Goal: Find specific page/section: Find specific page/section

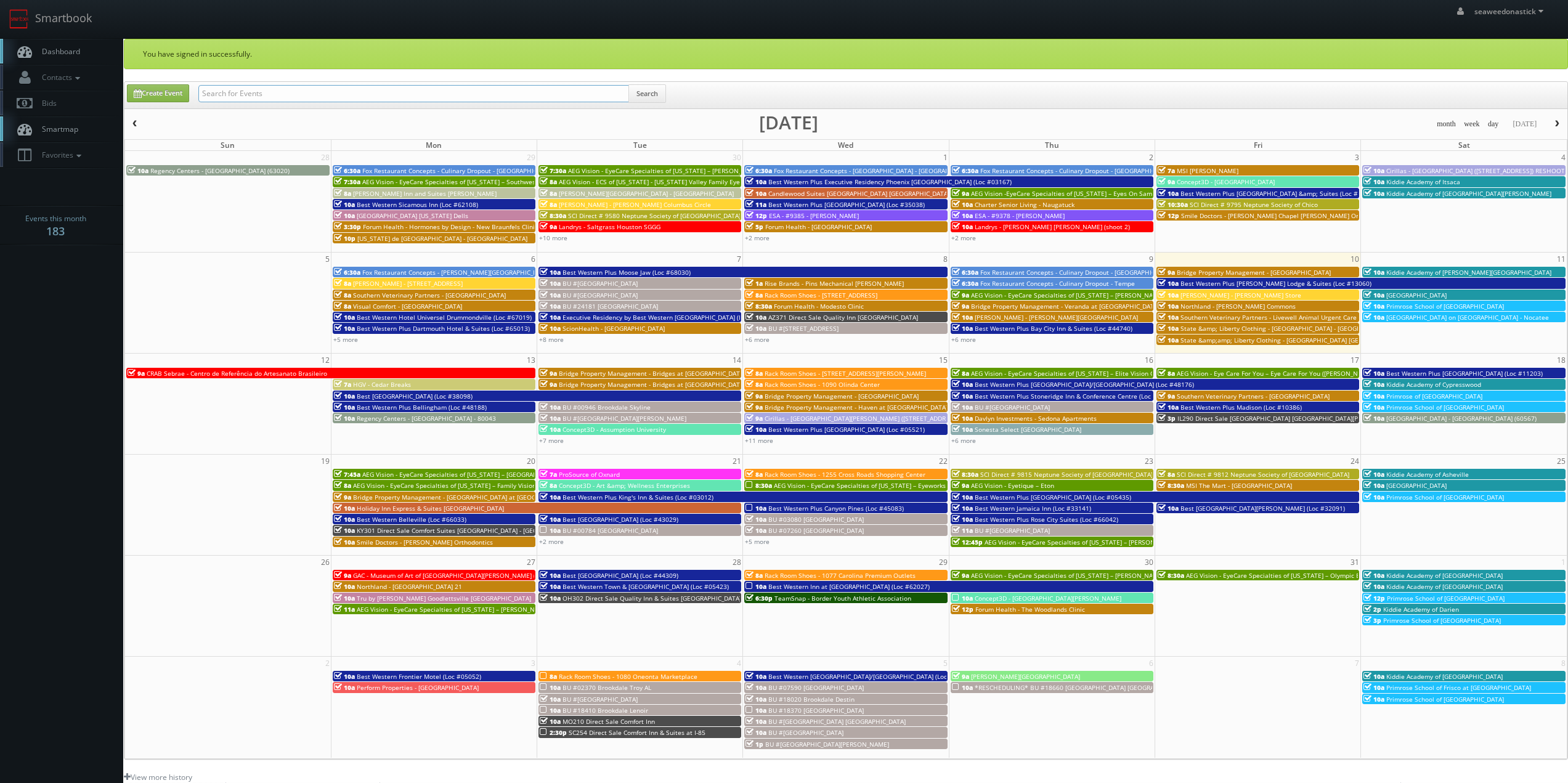
click at [222, 100] on input "text" at bounding box center [413, 94] width 431 height 17
paste input "GA737"
type input "GA737"
click at [648, 94] on button "Search" at bounding box center [647, 94] width 38 height 19
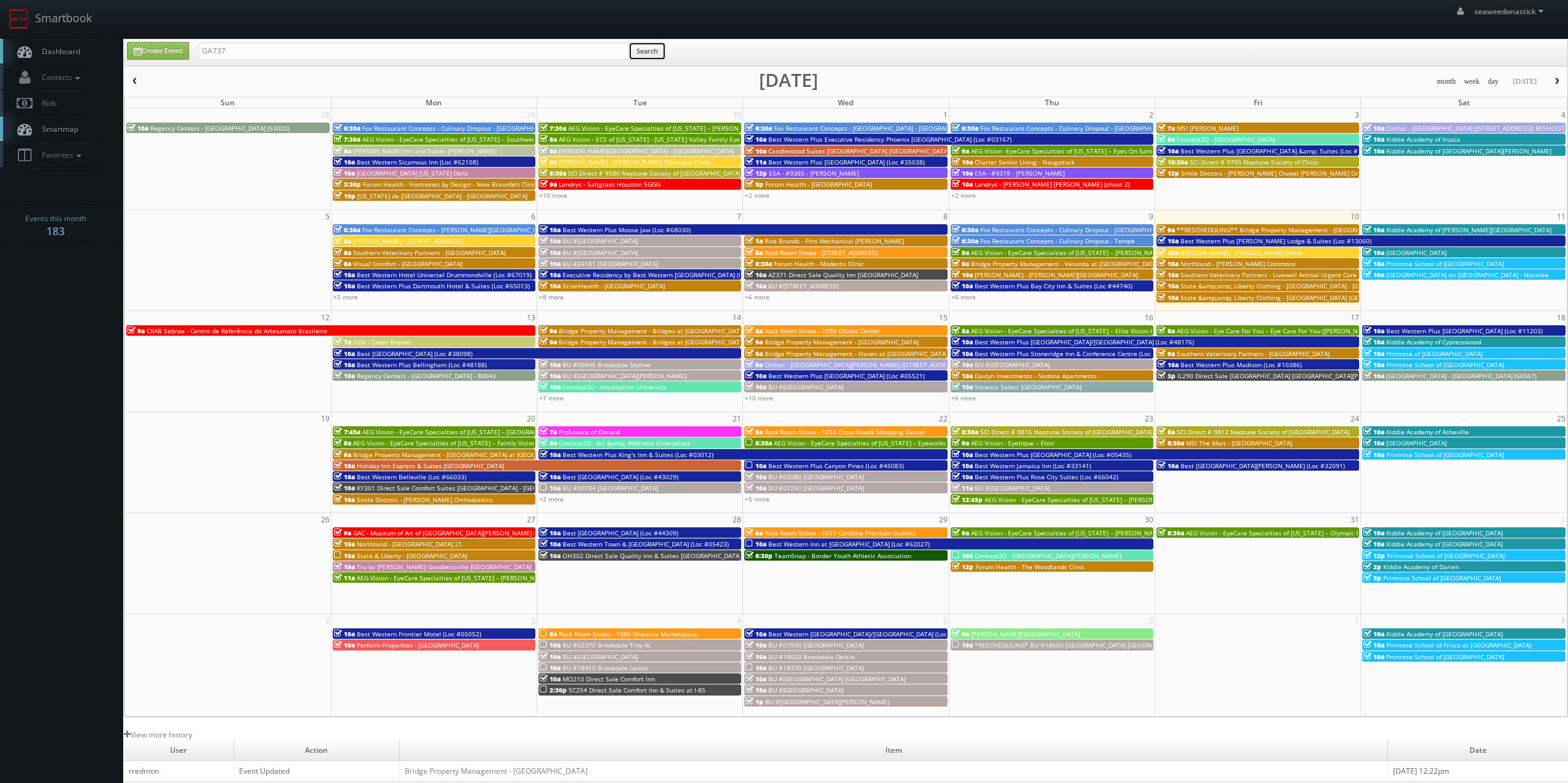
click at [633, 46] on button "Search" at bounding box center [647, 51] width 38 height 19
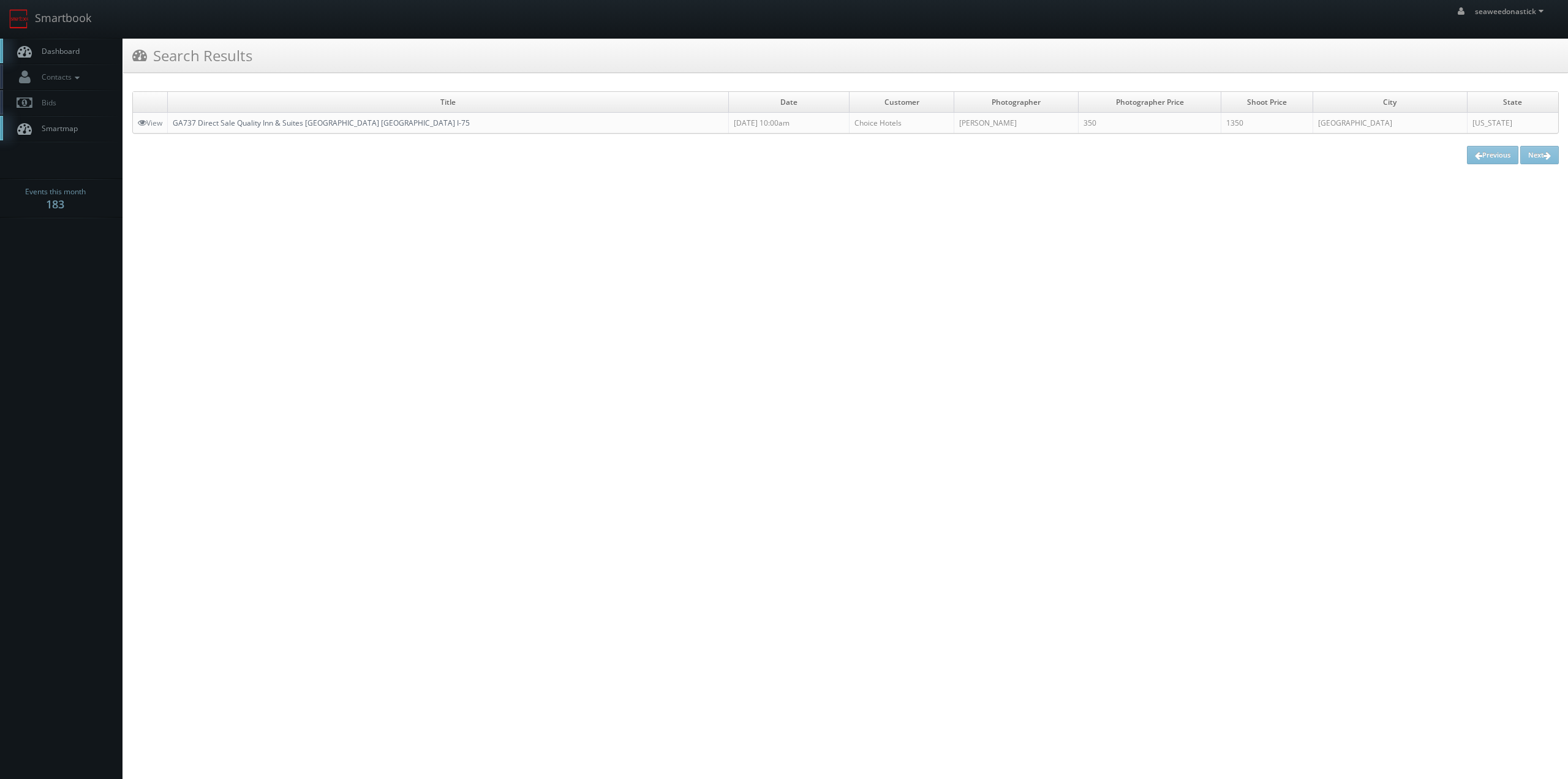
click at [218, 126] on link "GA737 Direct Sale Quality Inn & Suites Stockbridge Atlanta South I-75" at bounding box center [321, 123] width 297 height 11
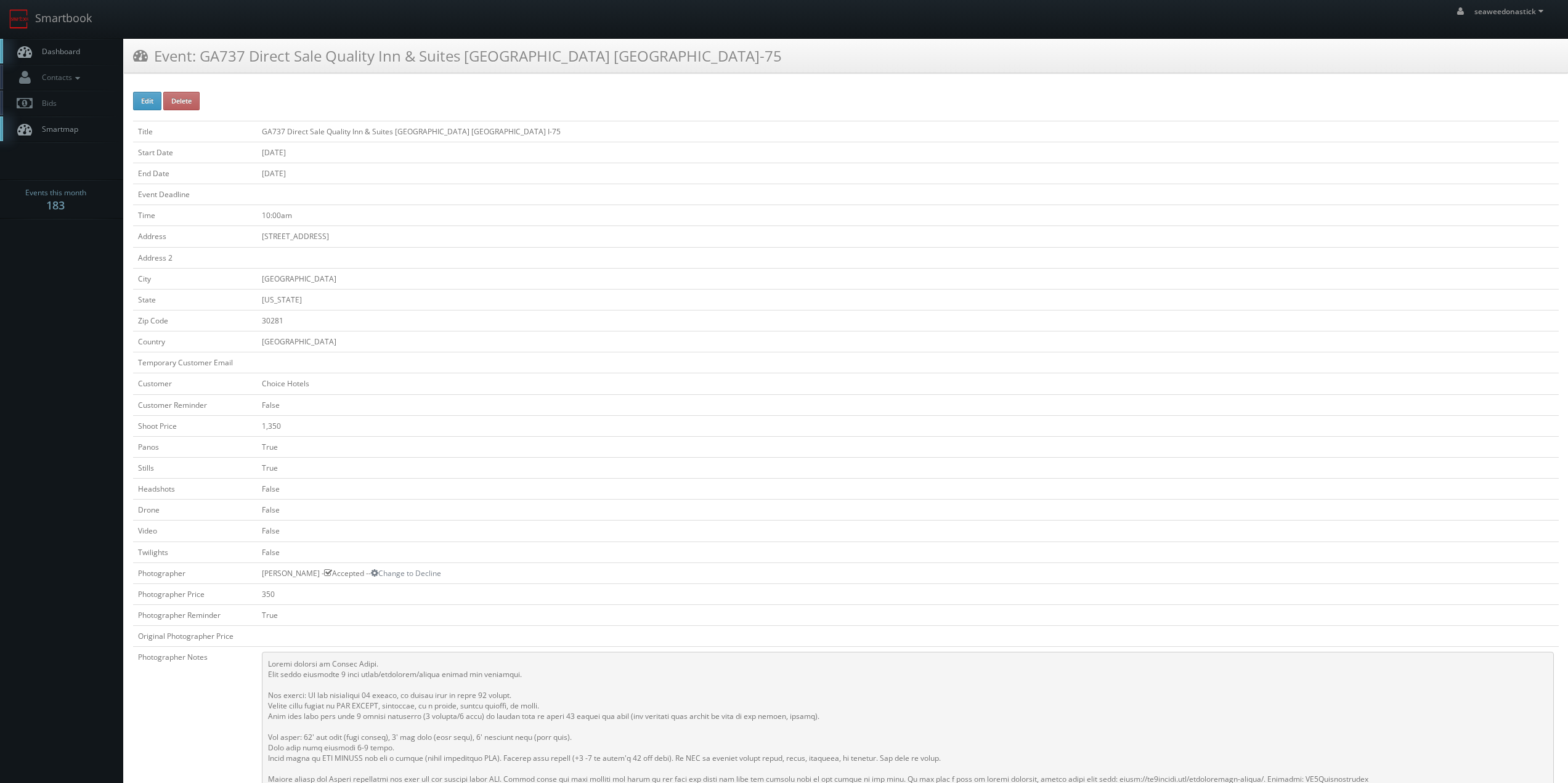
drag, startPoint x: 355, startPoint y: 236, endPoint x: 247, endPoint y: 236, distance: 108.0
click at [247, 236] on tr "Address 7325 Davidson Pkwy North" at bounding box center [845, 236] width 1426 height 21
copy tr "7325 Davidson Pkwy North"
click at [416, 136] on td "GA737 Direct Sale Quality Inn & Suites Stockbridge Atlanta South I-75" at bounding box center [908, 131] width 1302 height 21
drag, startPoint x: 326, startPoint y: 133, endPoint x: 461, endPoint y: 137, distance: 135.1
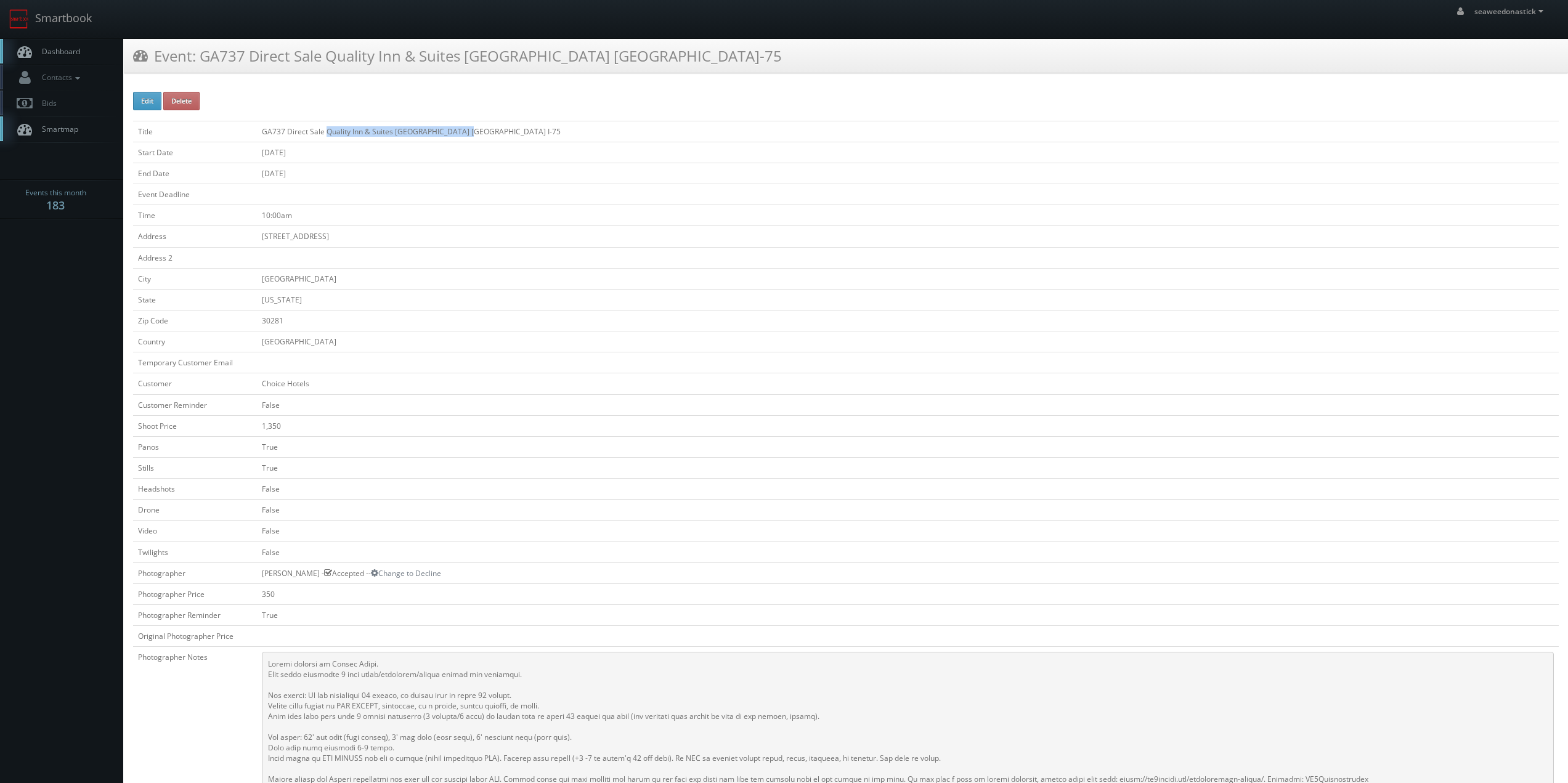
click at [461, 137] on td "GA737 Direct Sale Quality Inn & Suites Stockbridge Atlanta South I-75" at bounding box center [908, 131] width 1302 height 21
copy td "Quality Inn & Suites Stockbridge Atlanta"
click at [74, 56] on span "Dashboard" at bounding box center [58, 51] width 44 height 11
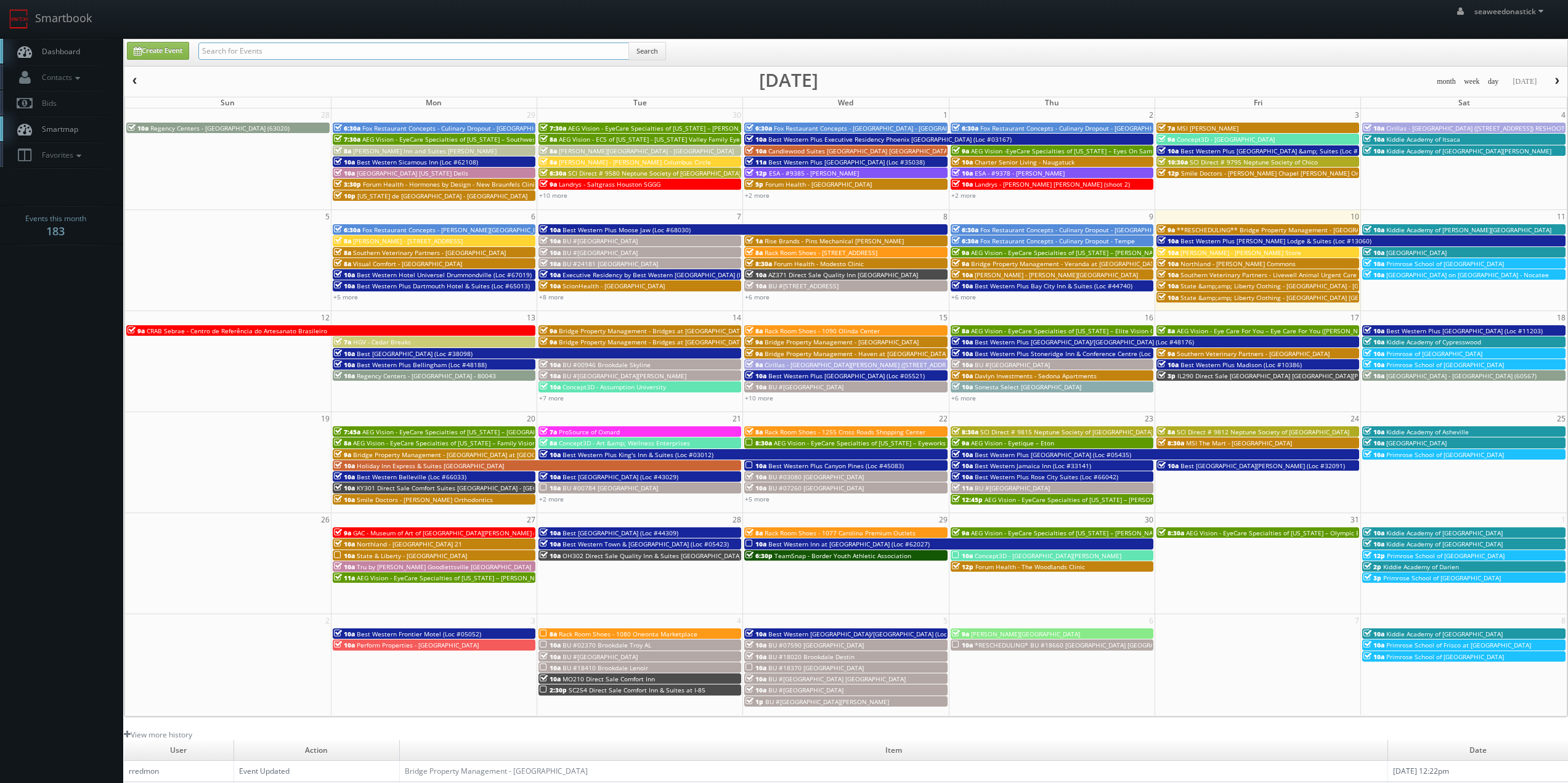
click at [411, 51] on input "text" at bounding box center [413, 51] width 431 height 17
paste input "(09-19-25) FL508 Direct Sale Quality Inn Oceanfront"
drag, startPoint x: 243, startPoint y: 48, endPoint x: 156, endPoint y: 44, distance: 87.1
click at [106, 46] on body "Smartbook Toggle Side Navigation Toggle Top Navigation seaweedonastick seaweedo…" at bounding box center [784, 485] width 1568 height 971
type input "FL508 Direct Sale Quality Inn Oceanfront"
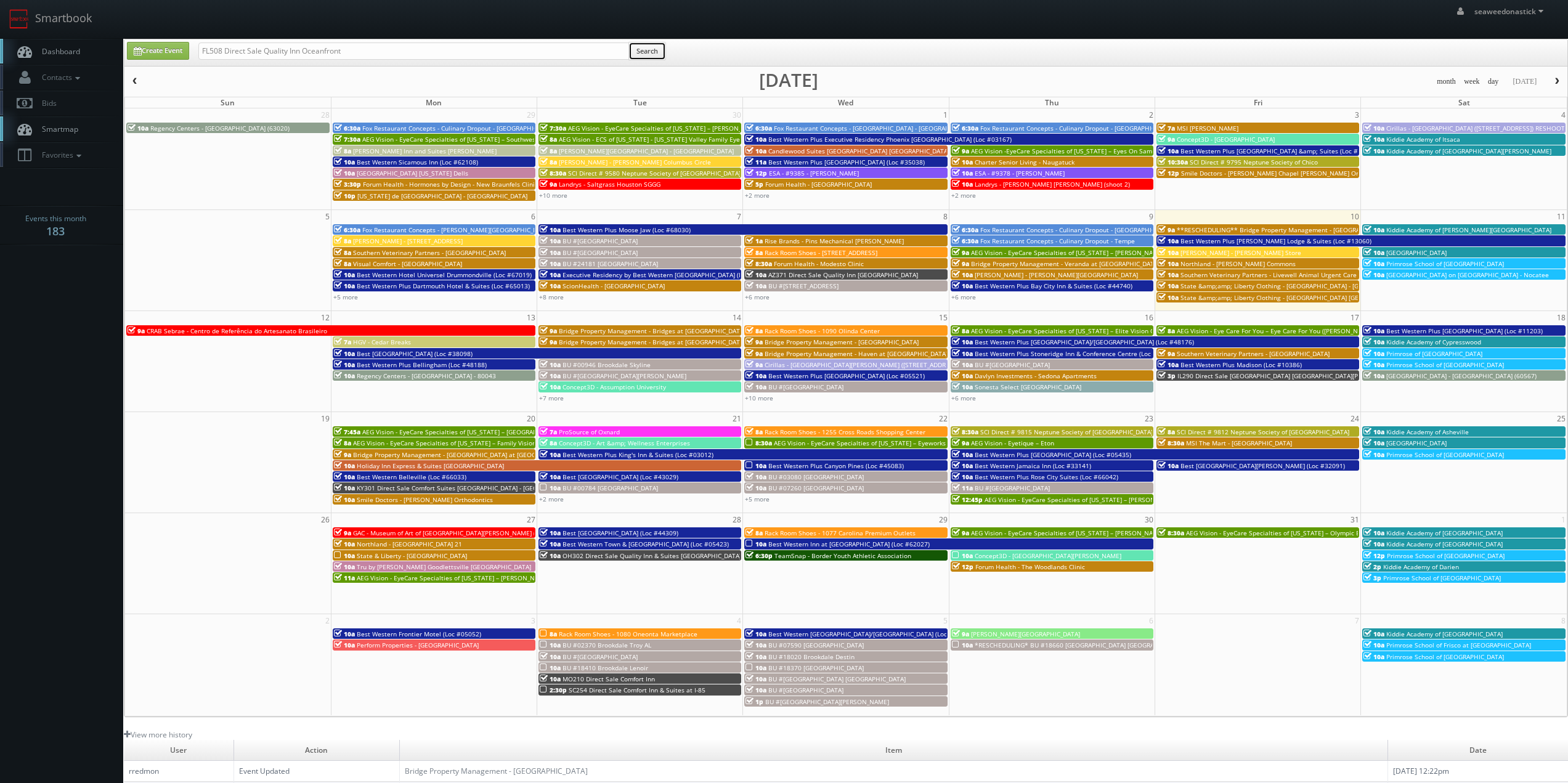
click at [634, 48] on button "Search" at bounding box center [647, 51] width 38 height 19
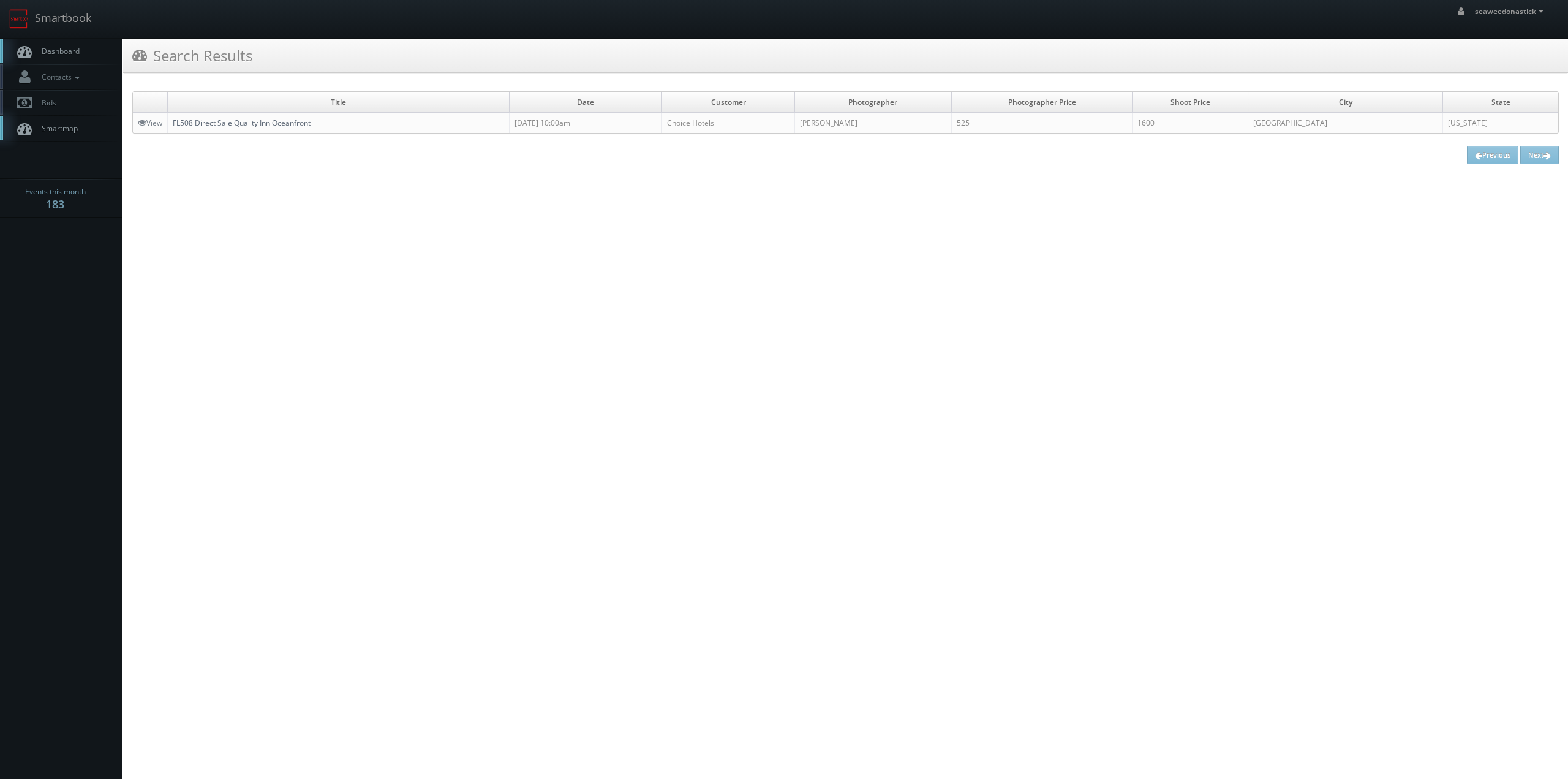
click at [241, 118] on link "FL508 Direct Sale Quality Inn Oceanfront" at bounding box center [241, 123] width 138 height 11
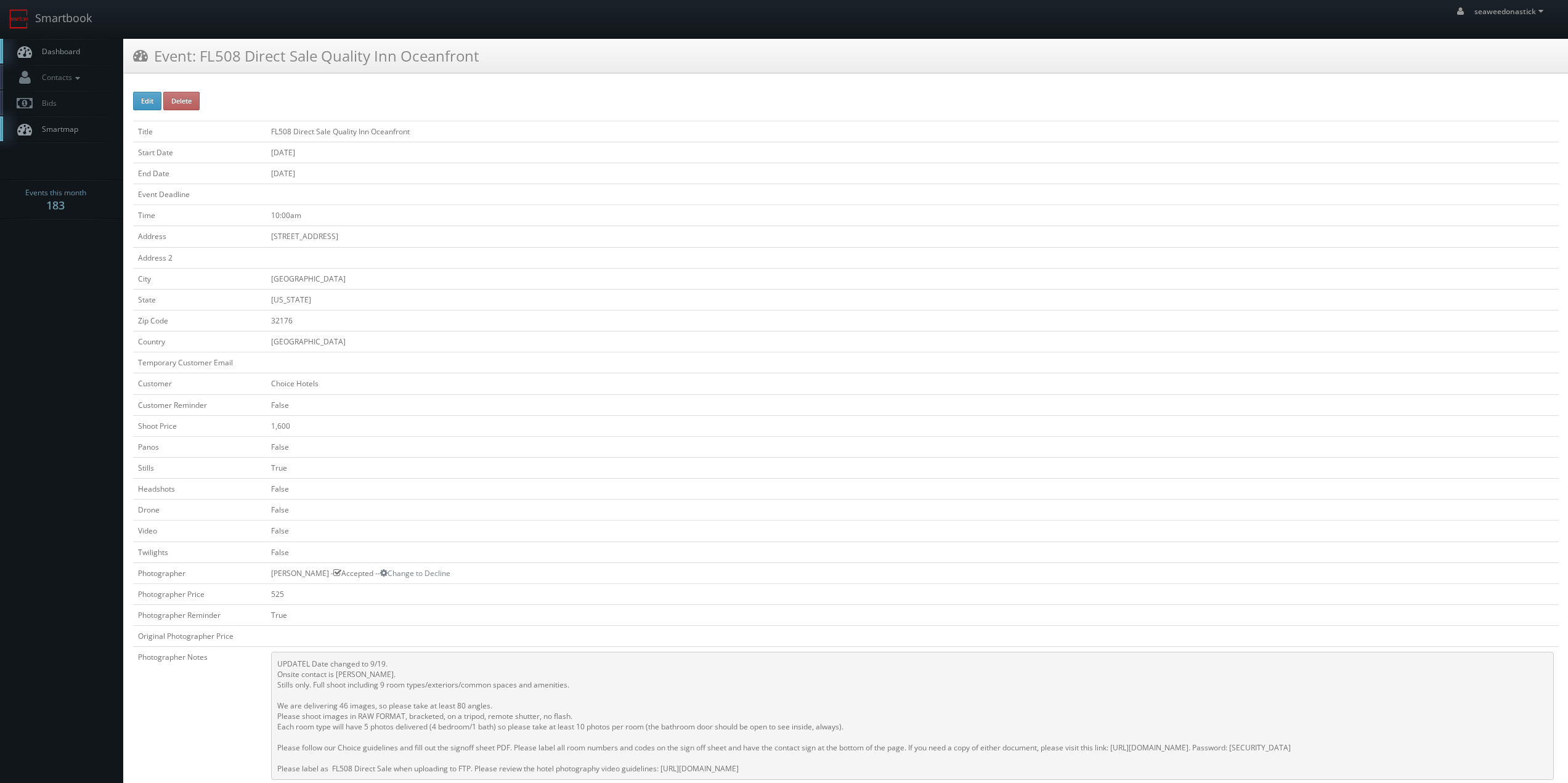
click at [496, 202] on td at bounding box center [913, 194] width 1292 height 21
